Goal: Obtain resource: Download file/media

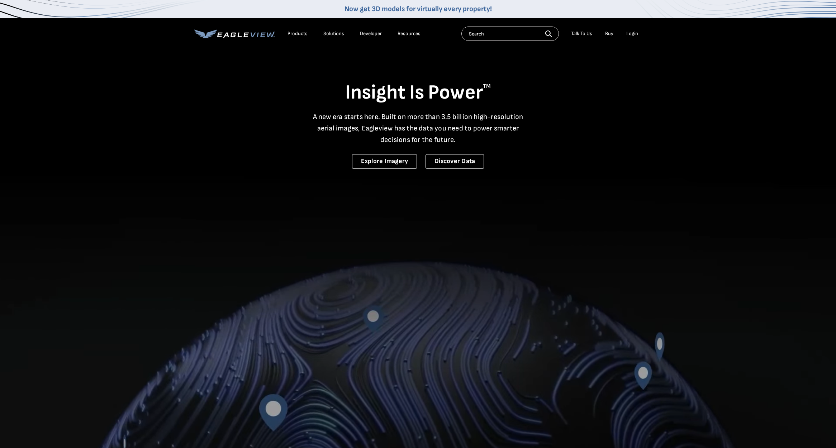
click at [629, 33] on div "Login" at bounding box center [632, 33] width 12 height 6
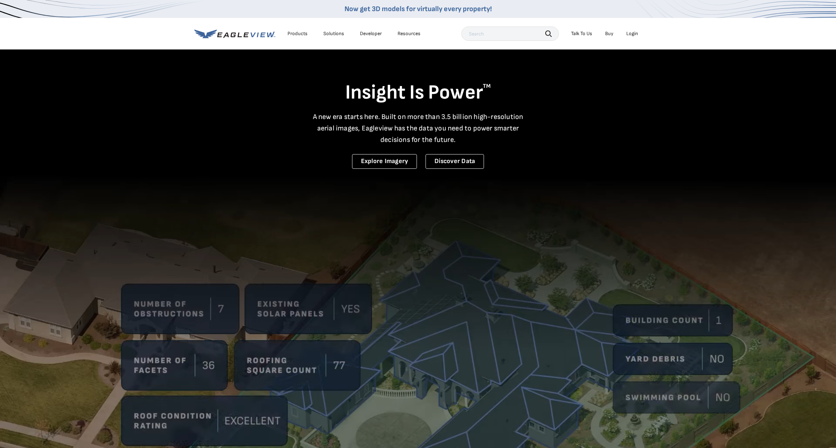
click at [633, 34] on div "Login" at bounding box center [632, 33] width 12 height 6
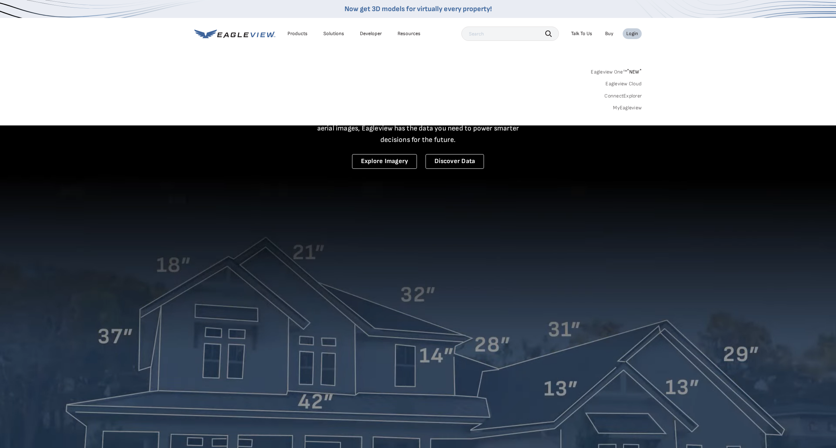
click at [632, 106] on link "MyEagleview" at bounding box center [627, 108] width 29 height 6
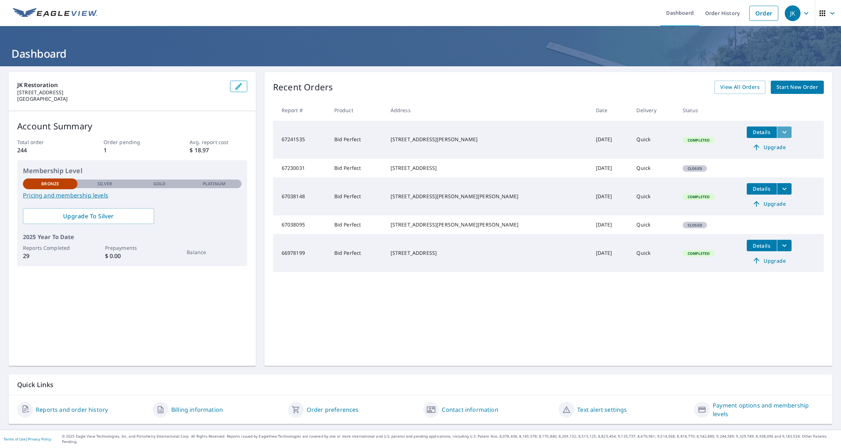
click at [783, 132] on icon "filesDropdownBtn-67241535" at bounding box center [785, 132] width 4 height 3
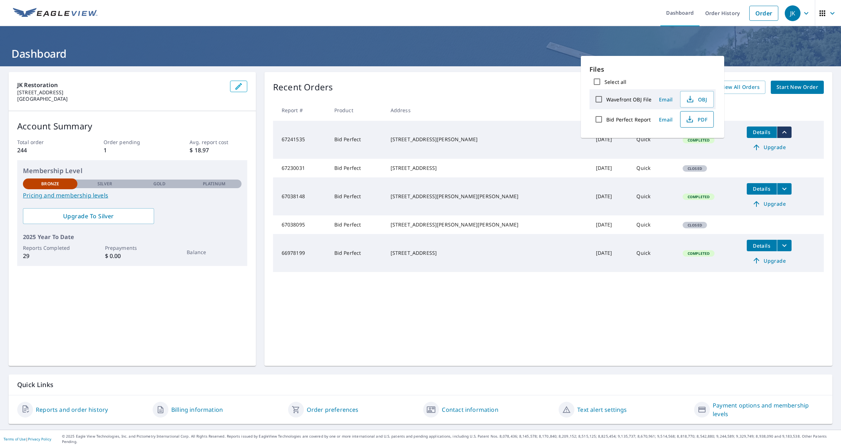
click at [705, 119] on span "PDF" at bounding box center [696, 119] width 23 height 9
